Goal: Task Accomplishment & Management: Manage account settings

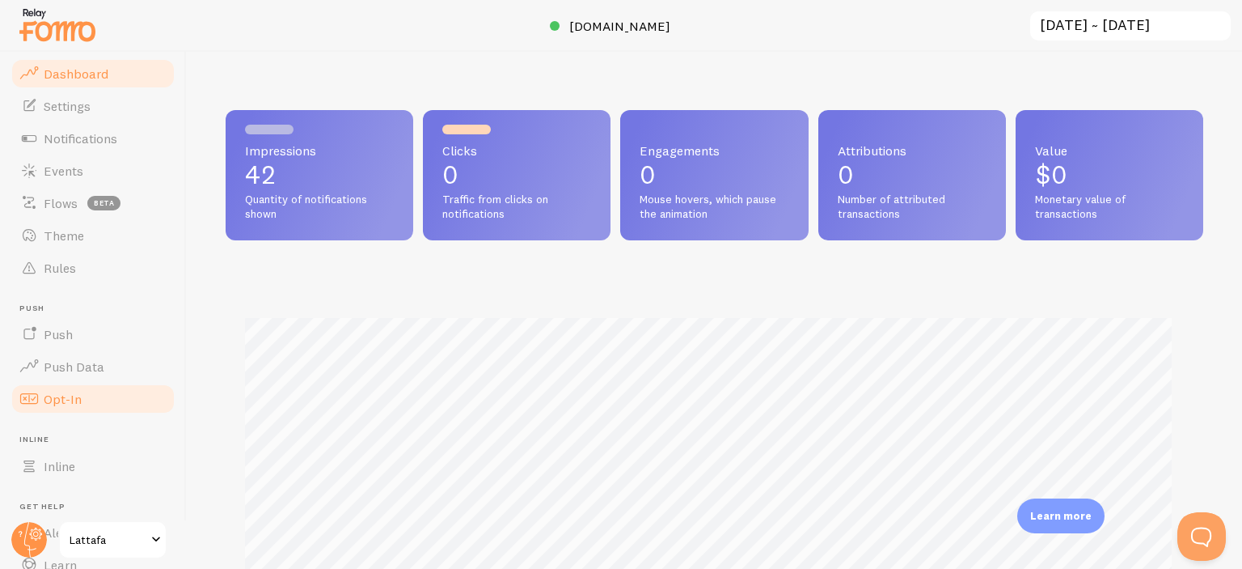
scroll to position [808280, 807739]
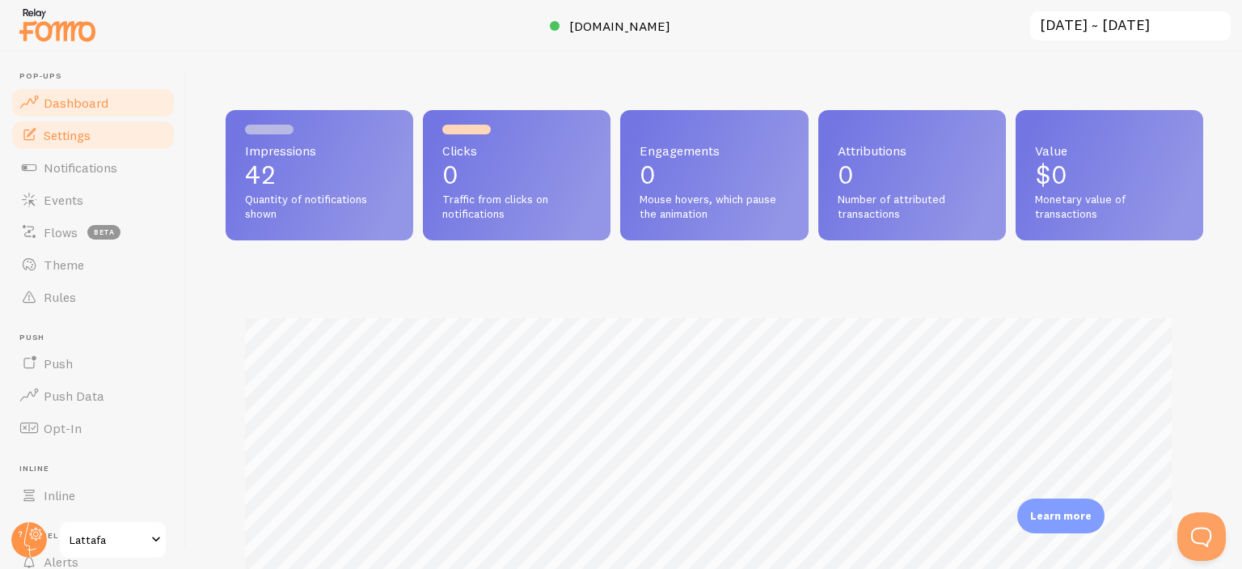
click at [92, 127] on link "Settings" at bounding box center [93, 135] width 167 height 32
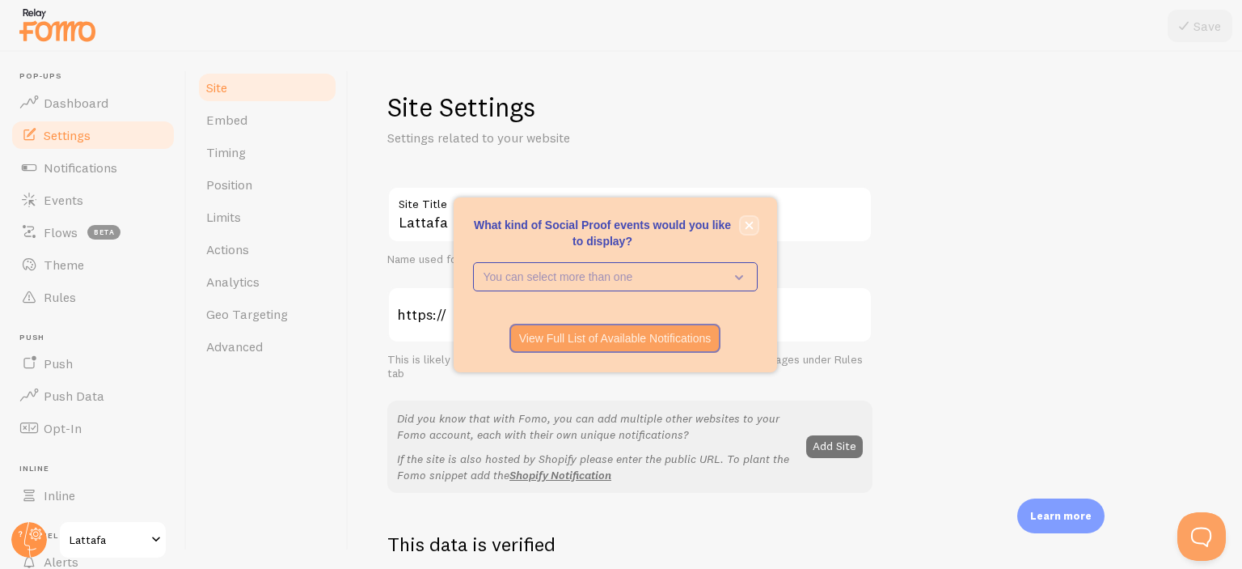
click at [750, 222] on icon "close," at bounding box center [749, 225] width 8 height 8
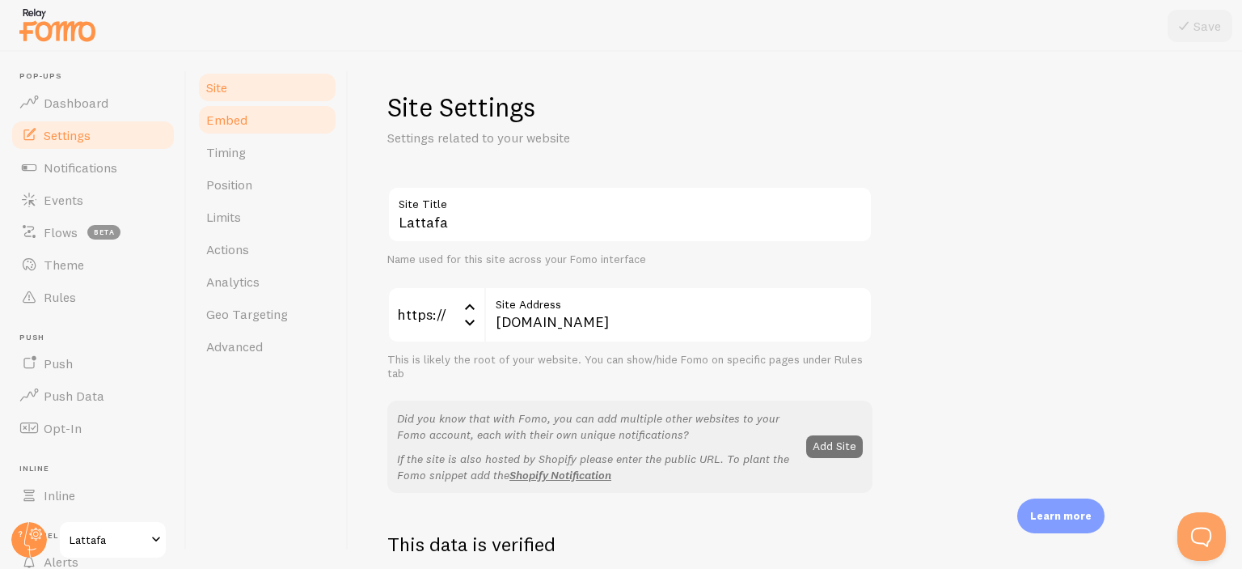
click at [251, 116] on link "Embed" at bounding box center [268, 120] width 142 height 32
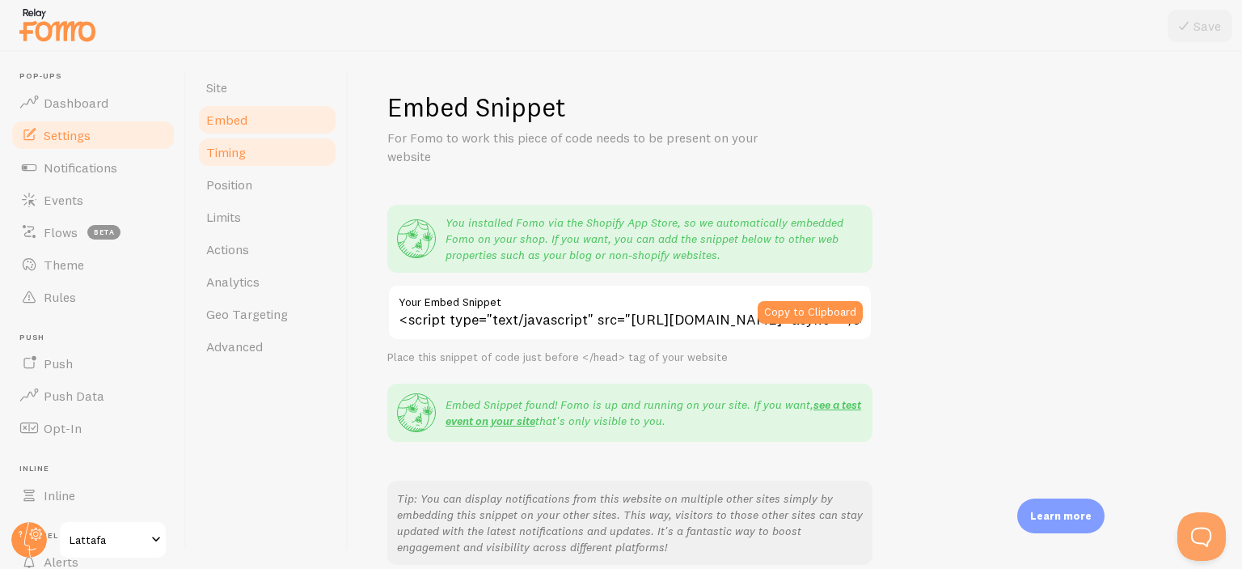
click at [245, 142] on link "Timing" at bounding box center [268, 152] width 142 height 32
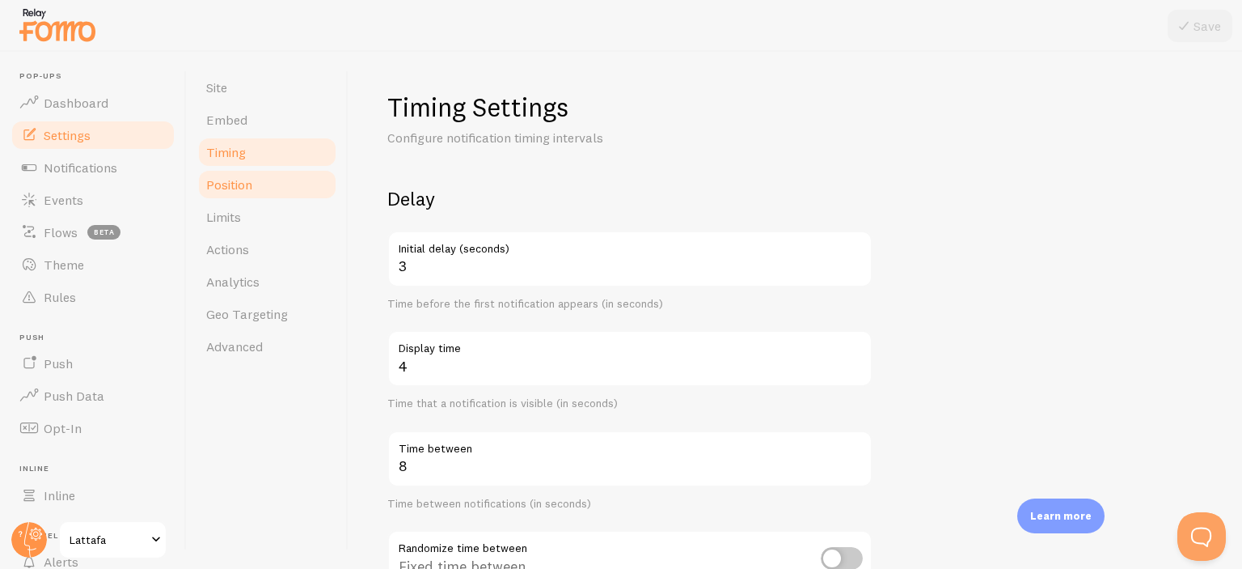
click at [246, 187] on span "Position" at bounding box center [229, 184] width 46 height 16
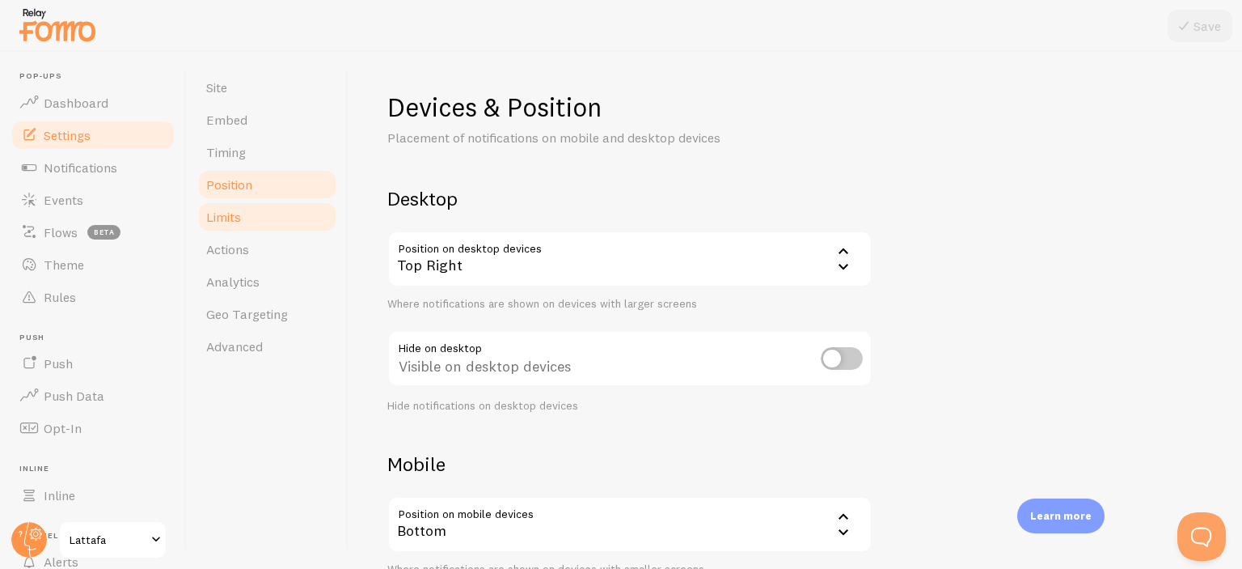
click at [237, 218] on span "Limits" at bounding box center [223, 217] width 35 height 16
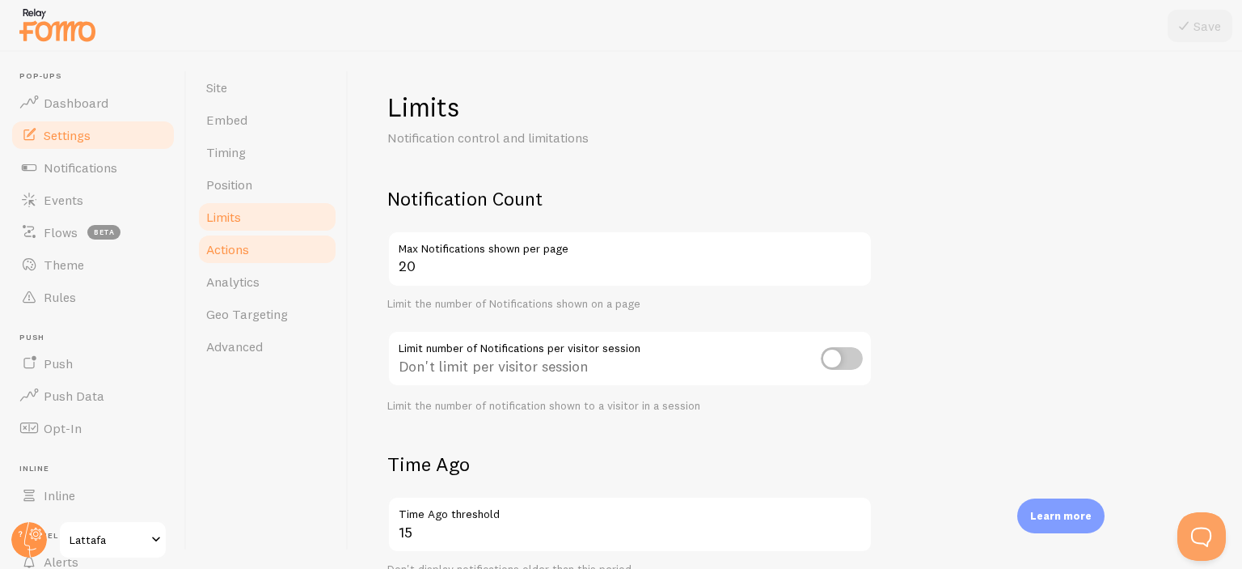
click at [260, 254] on link "Actions" at bounding box center [268, 249] width 142 height 32
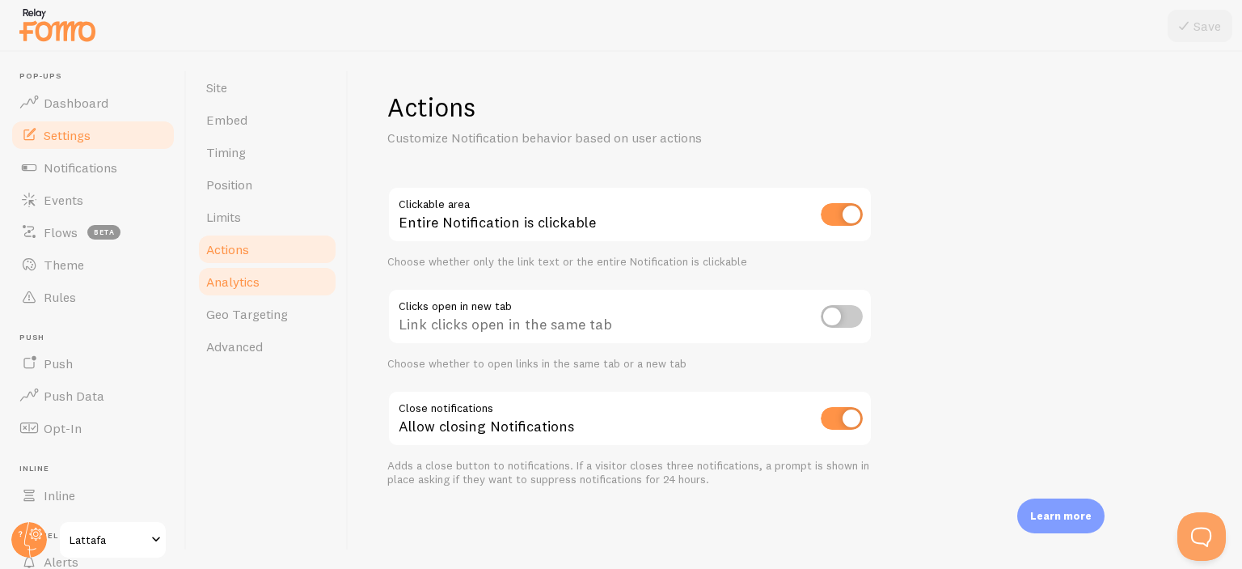
click at [246, 281] on span "Analytics" at bounding box center [232, 281] width 53 height 16
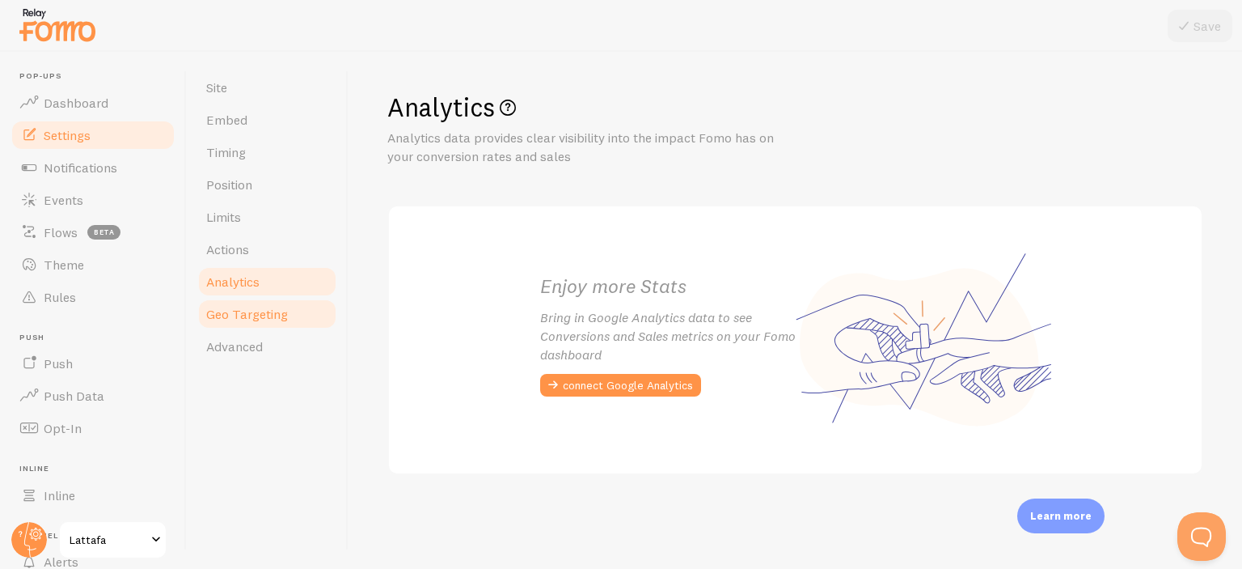
click at [244, 311] on span "Geo Targeting" at bounding box center [247, 314] width 82 height 16
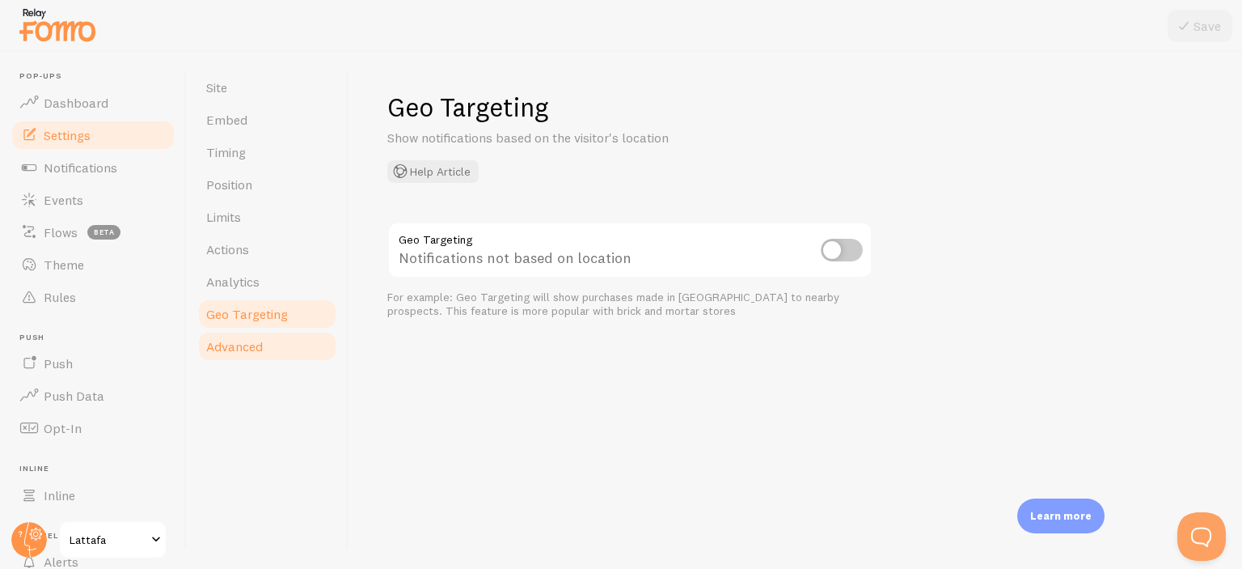
click at [243, 349] on span "Advanced" at bounding box center [234, 346] width 57 height 16
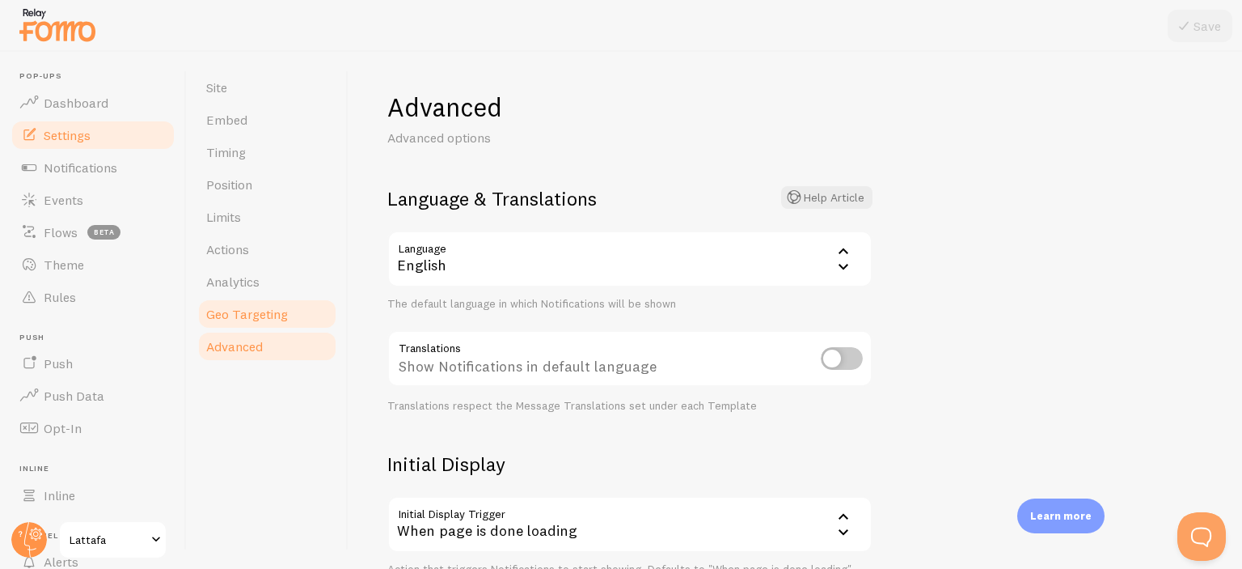
click at [250, 321] on span "Geo Targeting" at bounding box center [247, 314] width 82 height 16
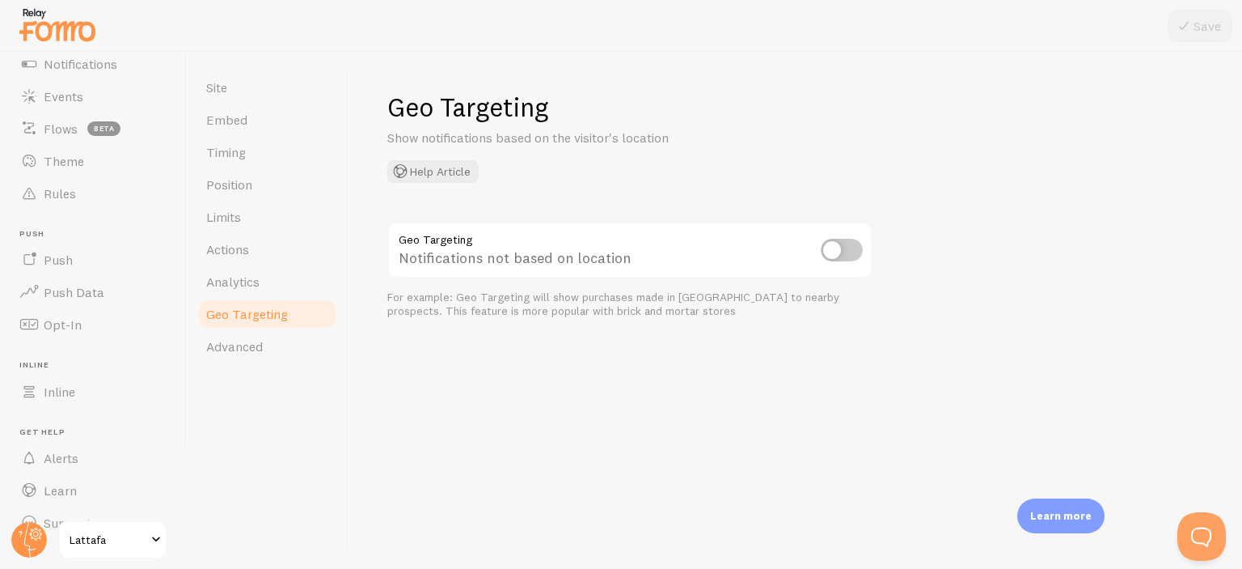
scroll to position [132, 0]
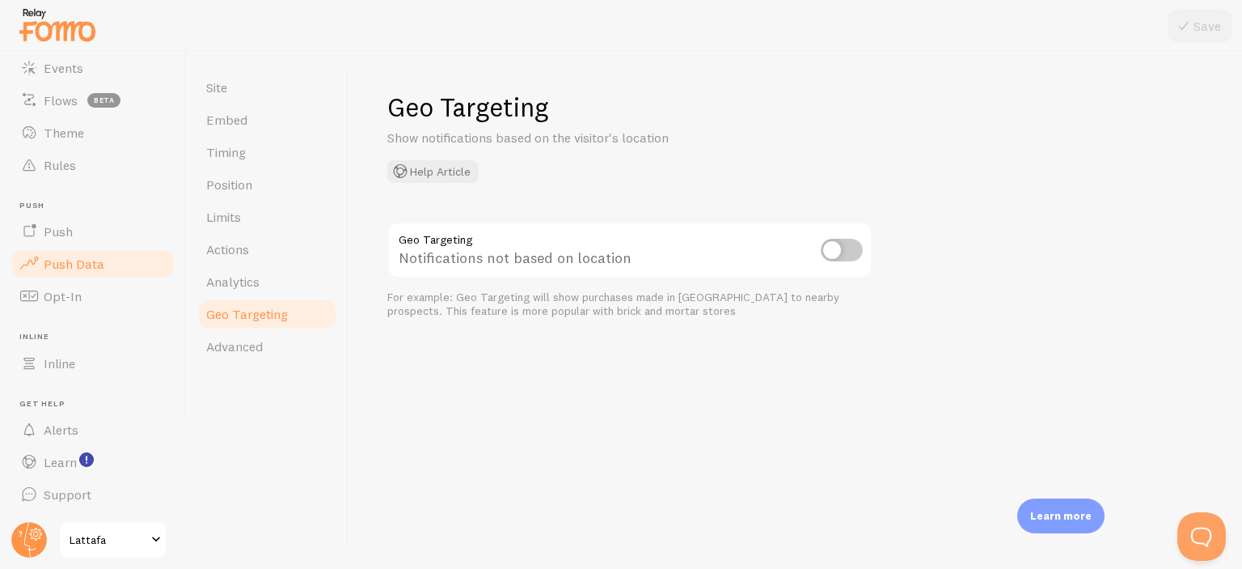
click at [93, 250] on link "Push Data" at bounding box center [93, 263] width 167 height 32
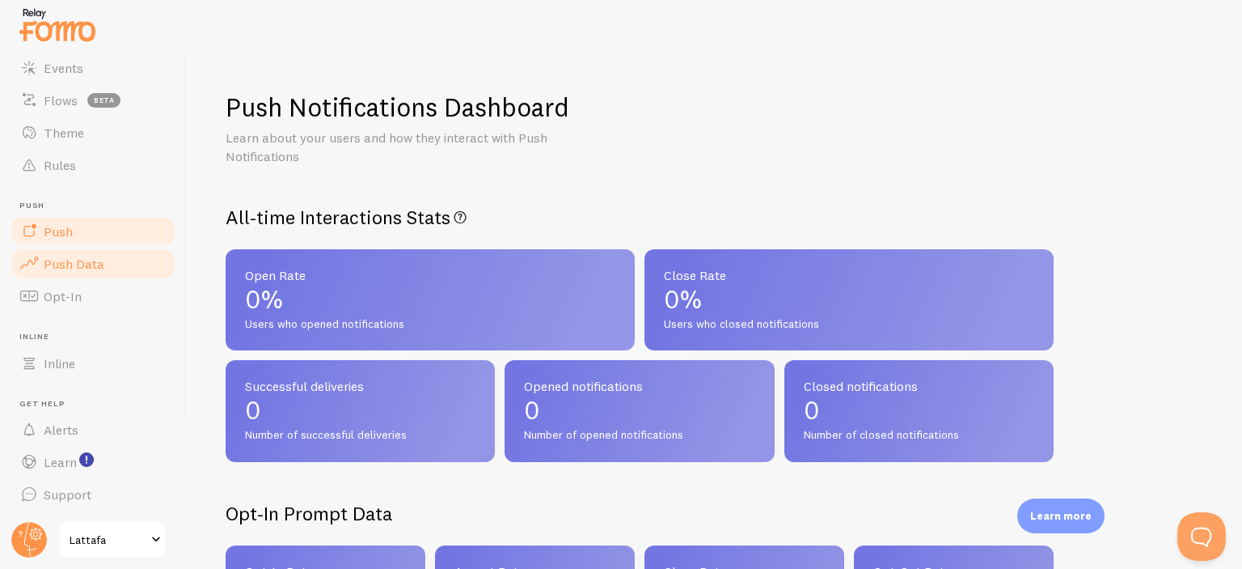
click at [91, 239] on link "Push" at bounding box center [93, 231] width 167 height 32
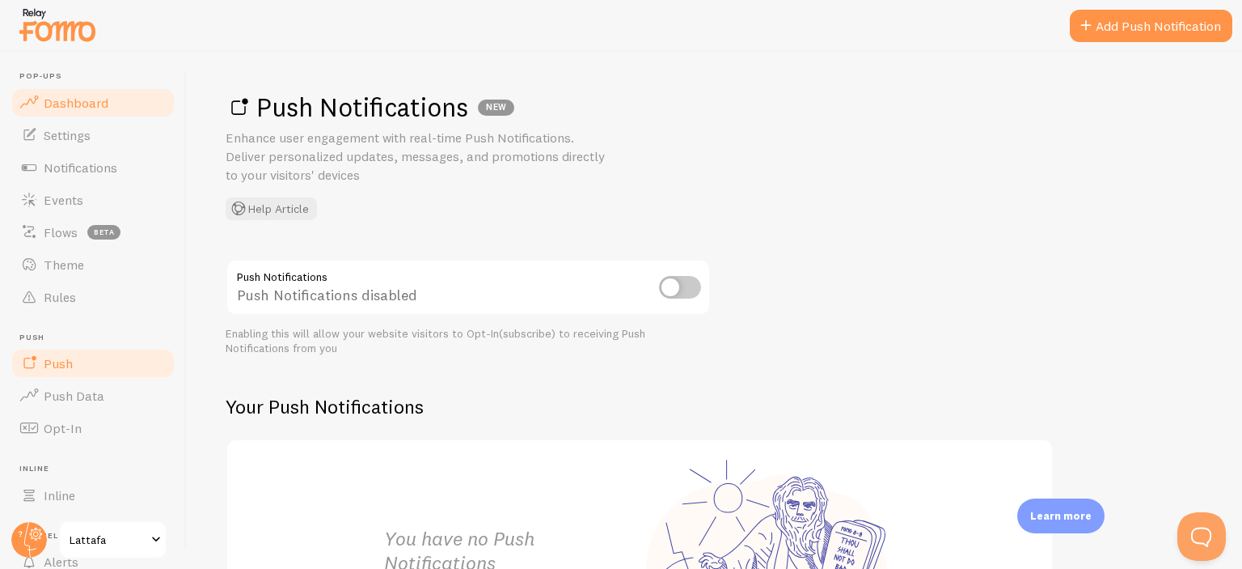
click at [92, 107] on span "Dashboard" at bounding box center [76, 103] width 65 height 16
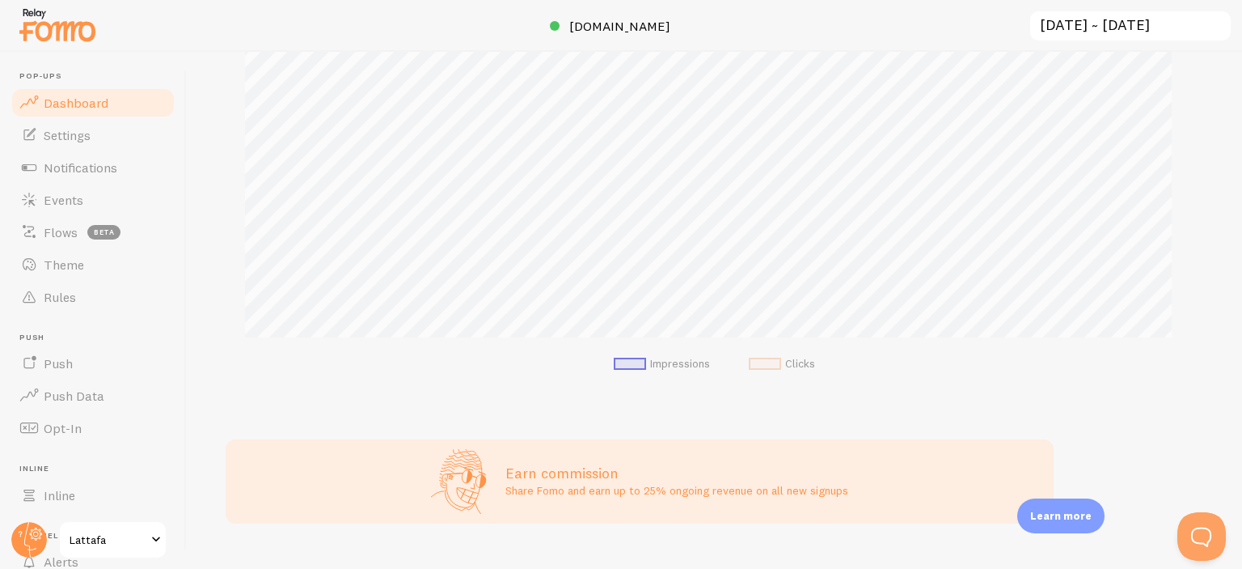
scroll to position [336, 0]
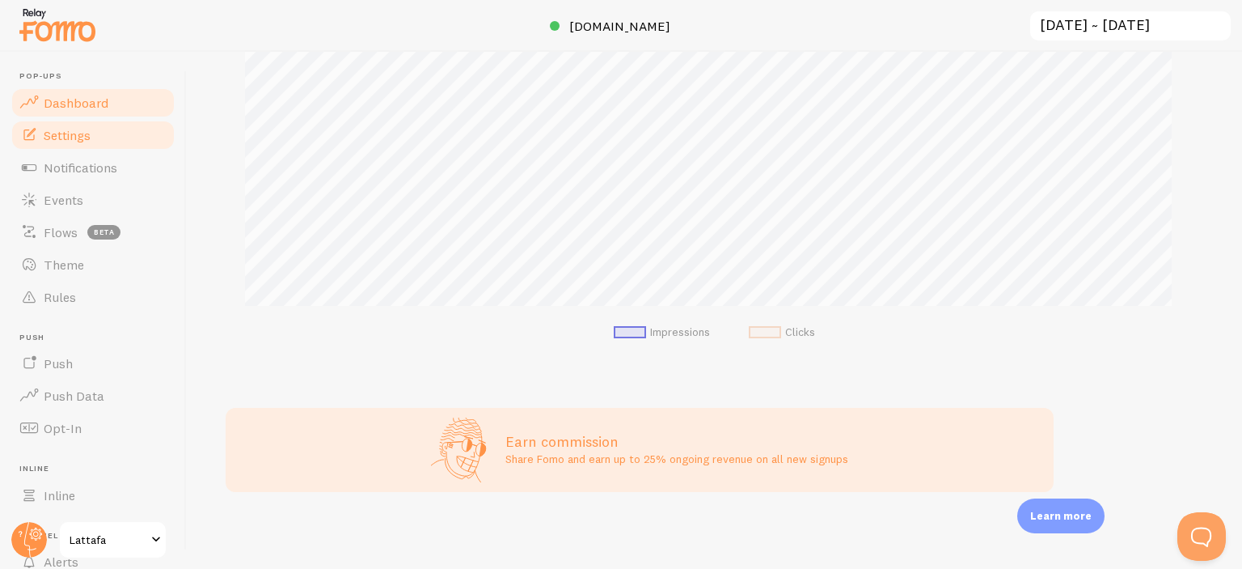
click at [53, 127] on span "Settings" at bounding box center [67, 135] width 47 height 16
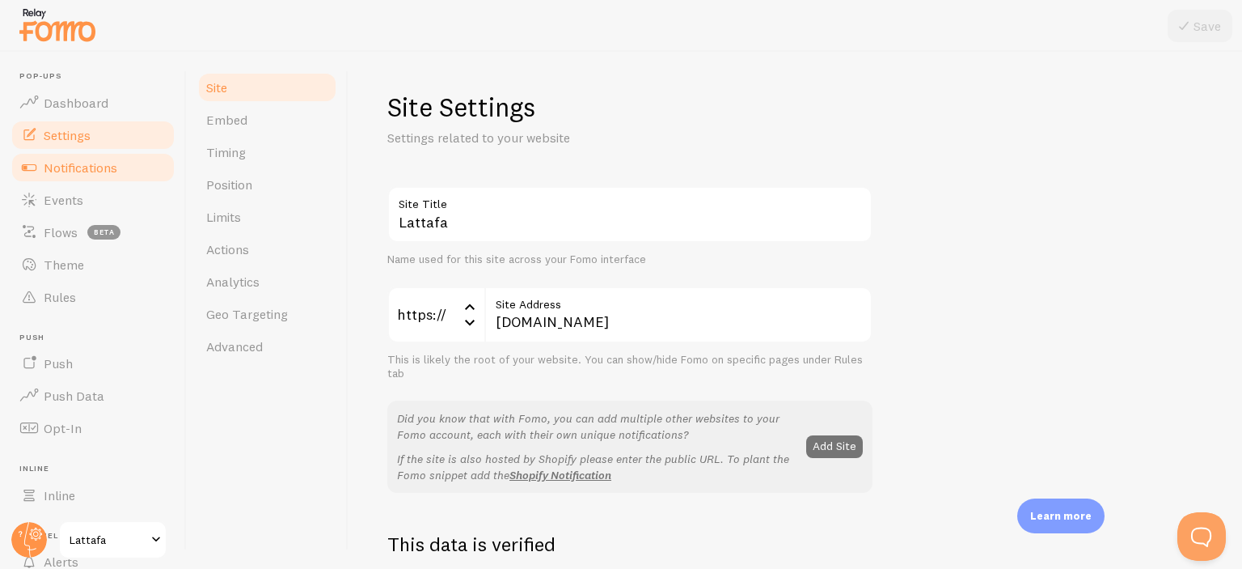
click at [77, 171] on span "Notifications" at bounding box center [81, 167] width 74 height 16
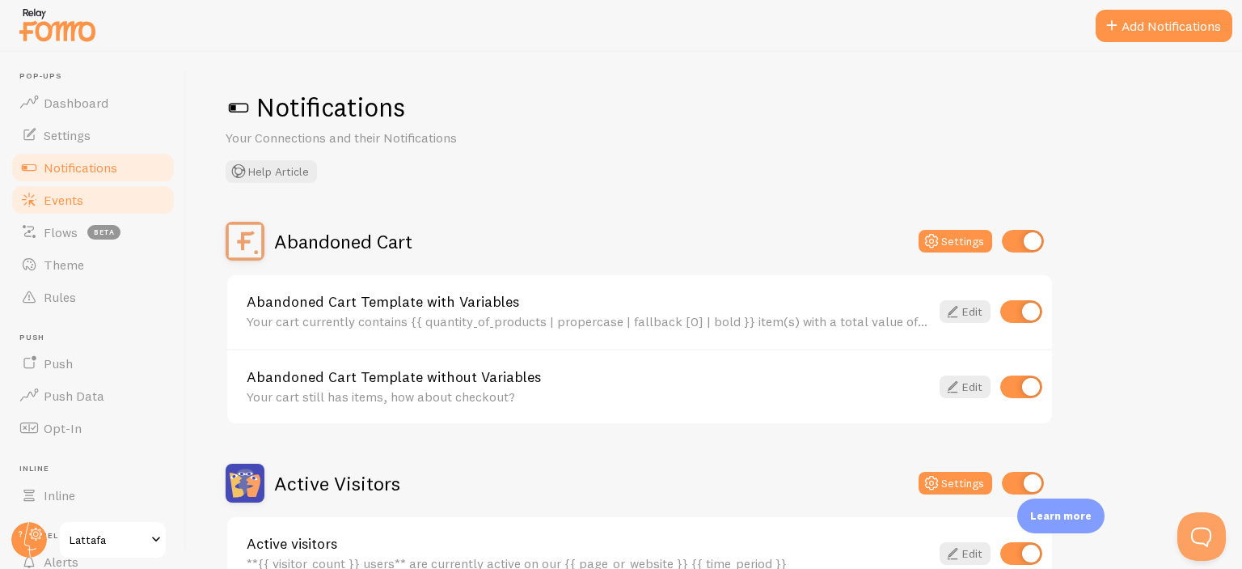
click at [77, 202] on span "Events" at bounding box center [64, 200] width 40 height 16
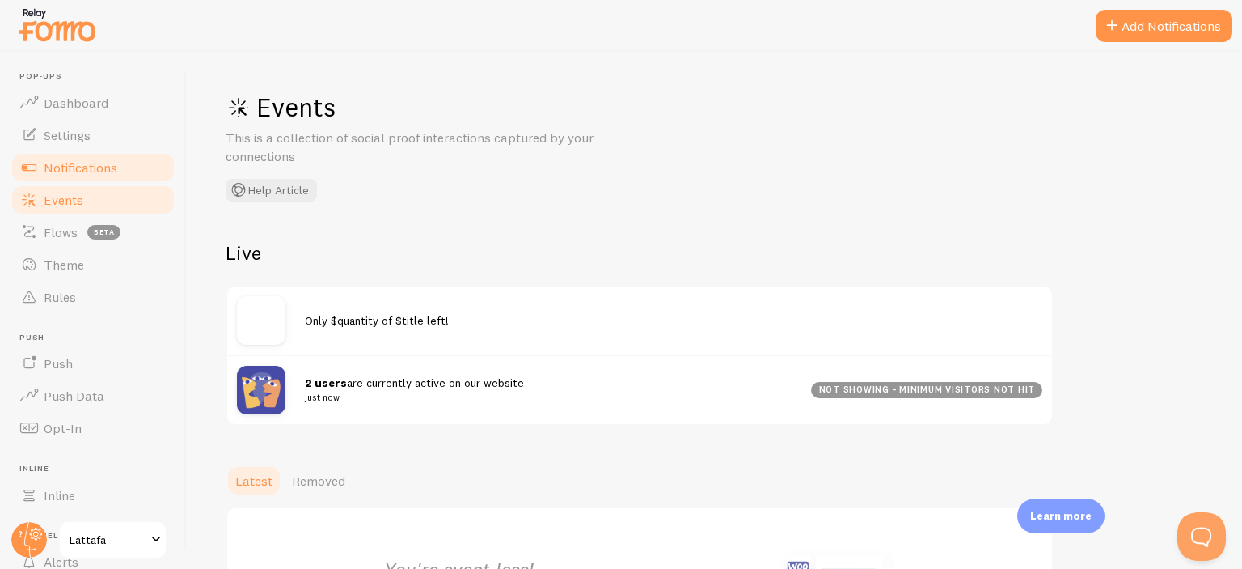
click at [91, 167] on span "Notifications" at bounding box center [81, 167] width 74 height 16
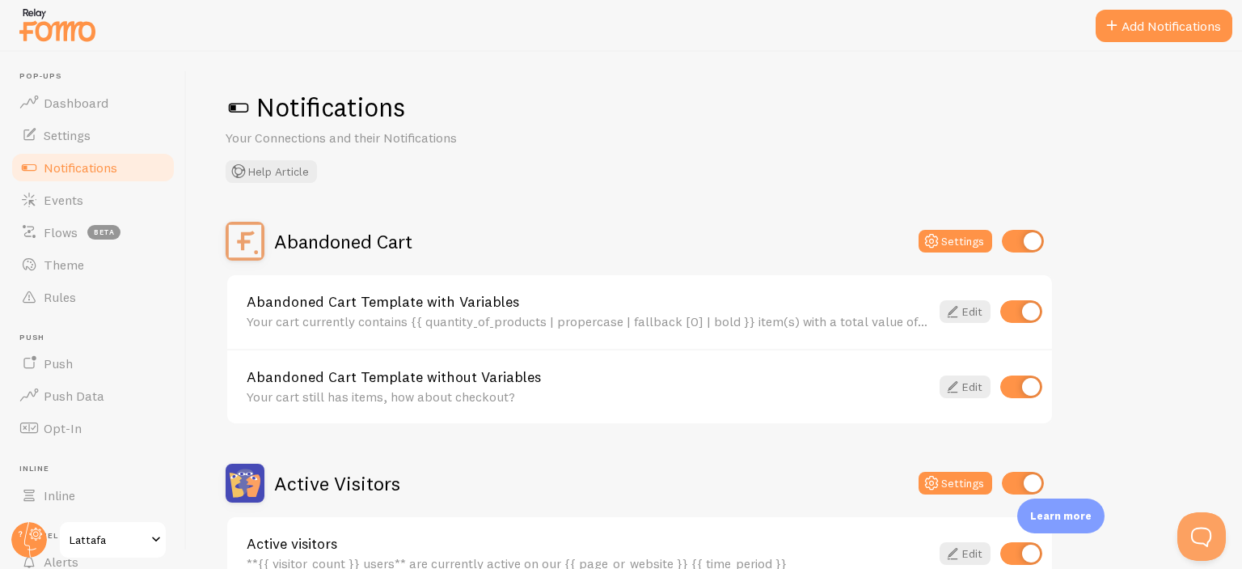
scroll to position [269, 0]
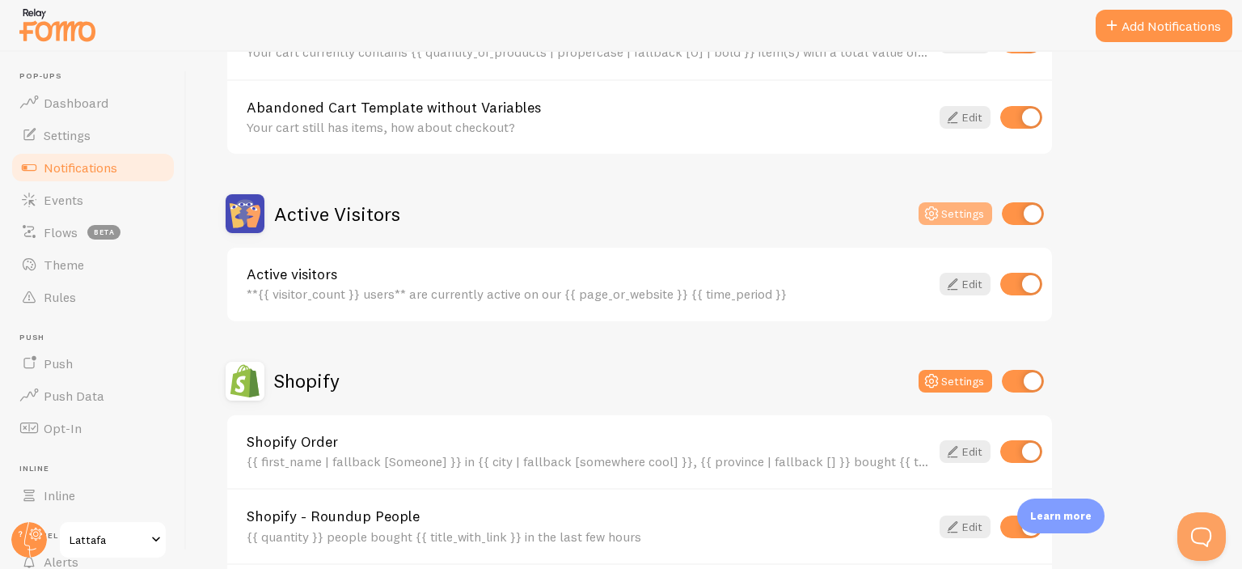
click at [955, 207] on button "Settings" at bounding box center [956, 213] width 74 height 23
